Goal: Obtain resource: Obtain resource

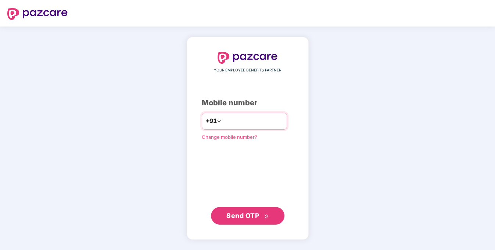
drag, startPoint x: 251, startPoint y: 112, endPoint x: 247, endPoint y: 114, distance: 4.9
click at [251, 113] on div "+91" at bounding box center [244, 121] width 85 height 17
click at [237, 119] on input "number" at bounding box center [253, 121] width 60 height 12
type input "**********"
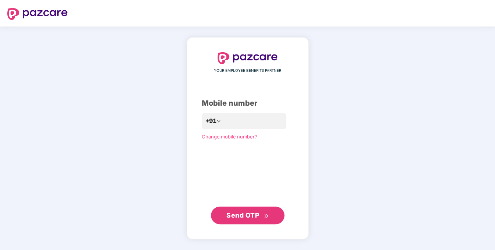
click at [248, 213] on span "Send OTP" at bounding box center [242, 215] width 33 height 8
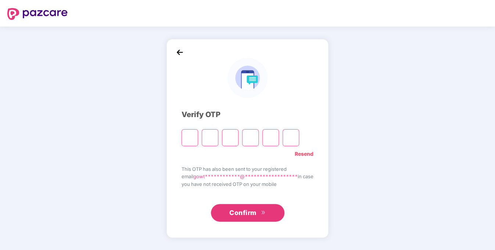
type input "*"
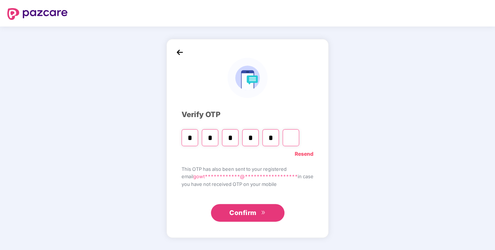
type input "*"
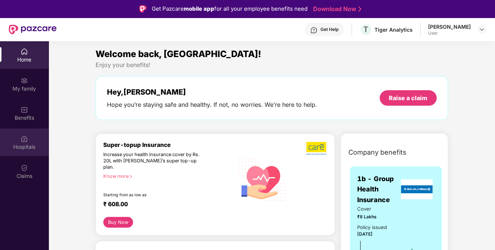
click at [20, 142] on div "Hospitals" at bounding box center [24, 142] width 49 height 28
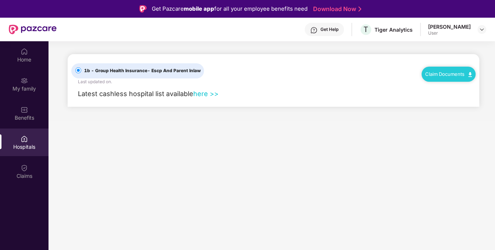
click at [211, 95] on link "here >>" at bounding box center [205, 94] width 25 height 8
click at [447, 75] on link "Claim Documents" at bounding box center [448, 74] width 47 height 6
click at [445, 87] on link "Claim Form" at bounding box center [452, 87] width 48 height 16
click at [450, 77] on div "Claim Documents" at bounding box center [449, 74] width 54 height 15
click at [470, 76] on img at bounding box center [470, 74] width 4 height 5
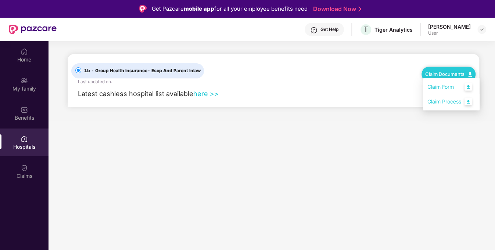
click at [445, 105] on link "Claim Process" at bounding box center [452, 102] width 48 height 16
